Goal: Information Seeking & Learning: Learn about a topic

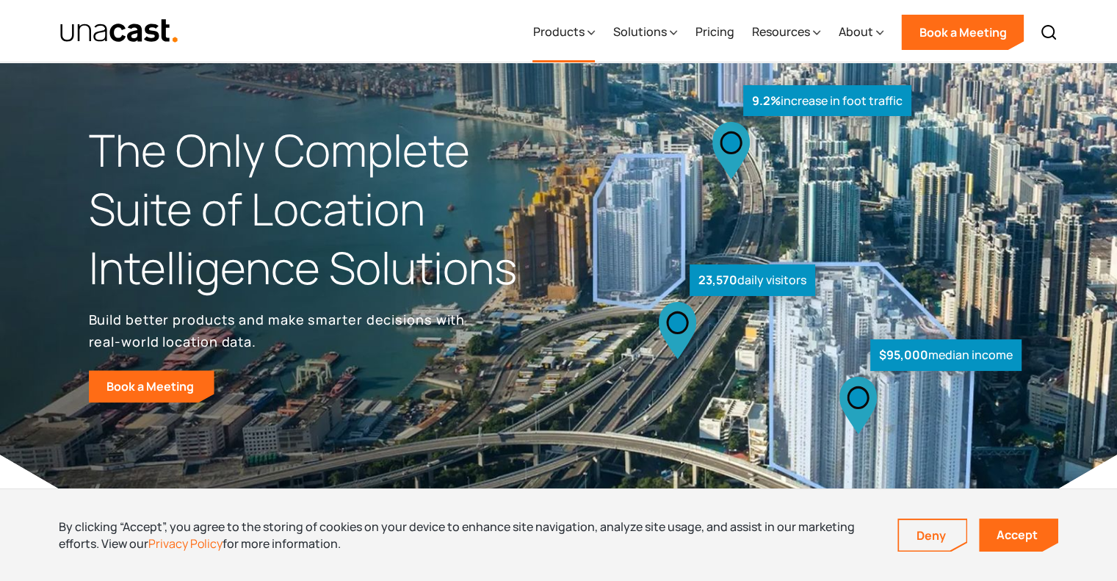
click at [591, 32] on icon at bounding box center [591, 33] width 7 height 4
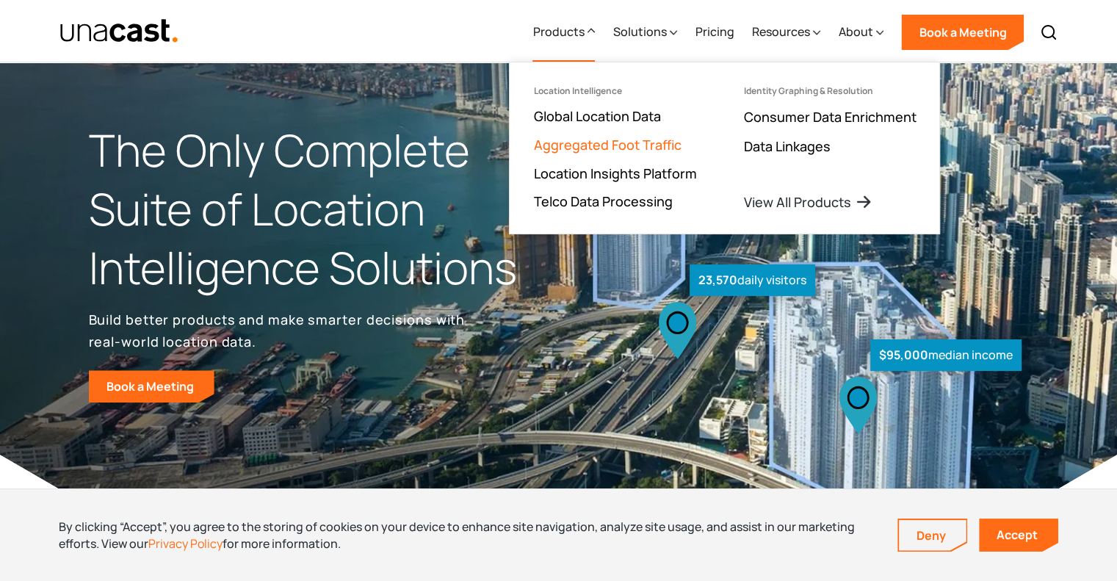
click at [584, 145] on link "Aggregated Foot Traffic" at bounding box center [607, 145] width 148 height 18
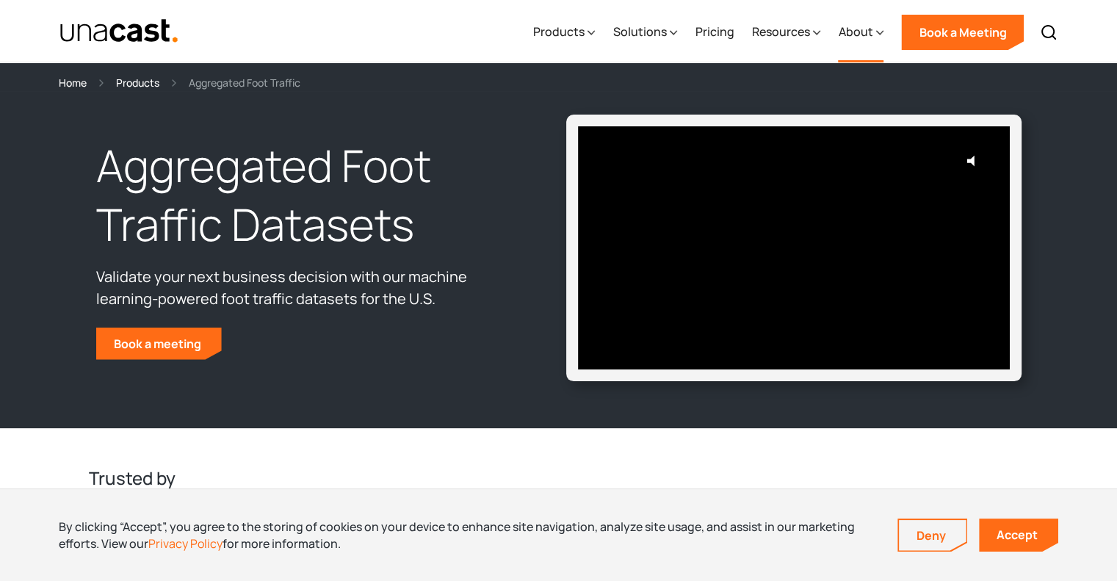
click at [869, 35] on div "About" at bounding box center [855, 32] width 35 height 18
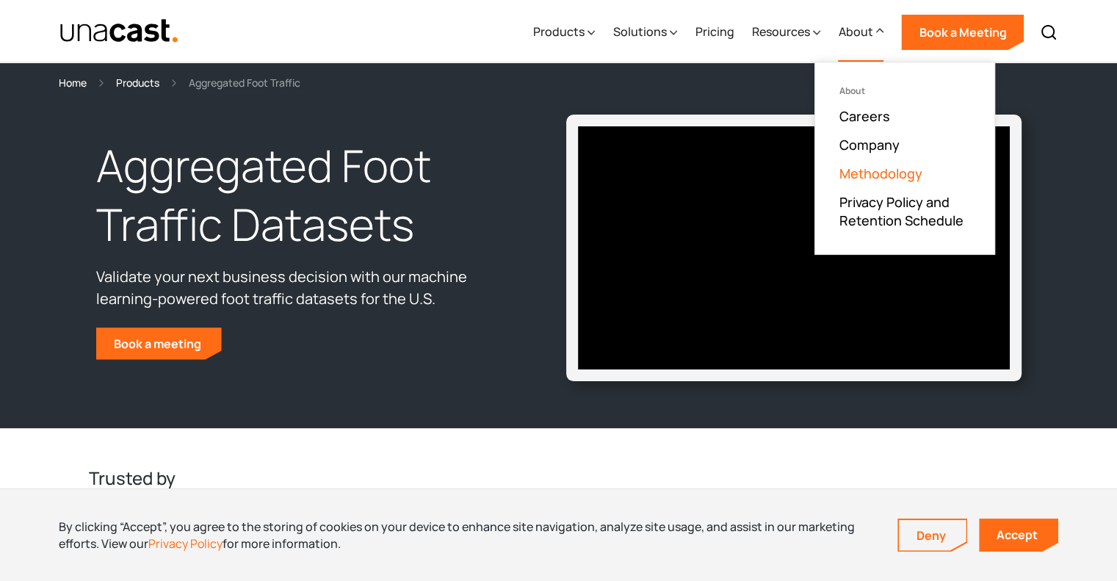
click at [868, 170] on link "Methodology" at bounding box center [879, 173] width 83 height 18
